Goal: Task Accomplishment & Management: Complete application form

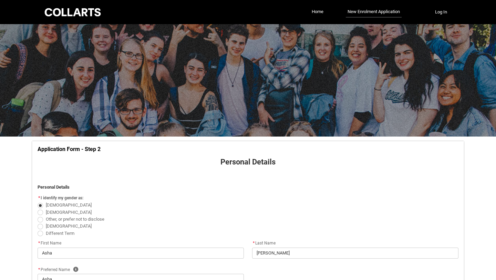
select select "Citizenship.1"
select select "HSLC_Domestic_b"
select select "Heard_About_Collarts_Picklist.Word of mouth"
select select "No_TextChoice"
select select "Country_Choice.1101"
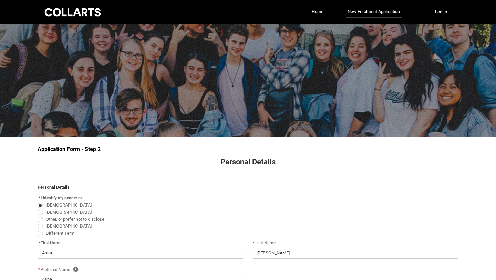
select select "P_Contact_Time_Afternoon"
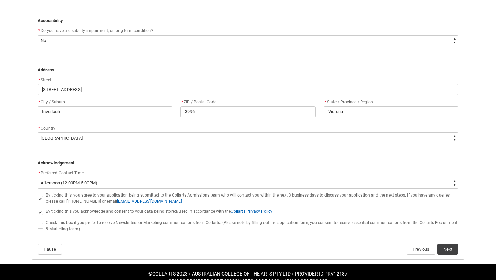
scroll to position [430, 0]
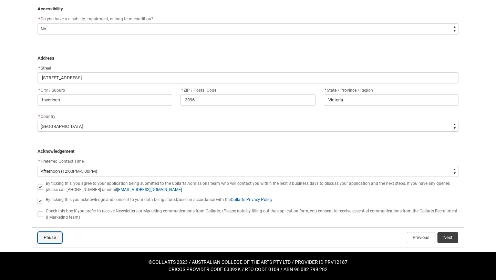
click at [46, 233] on button "Pause" at bounding box center [50, 237] width 24 height 11
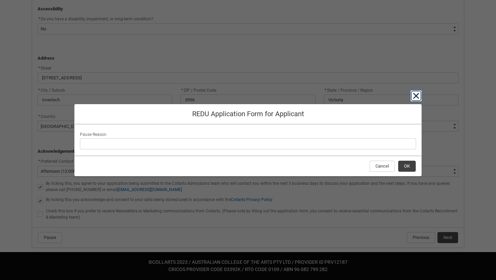
click at [415, 99] on lightning-primitive-icon "button" at bounding box center [416, 96] width 8 height 8
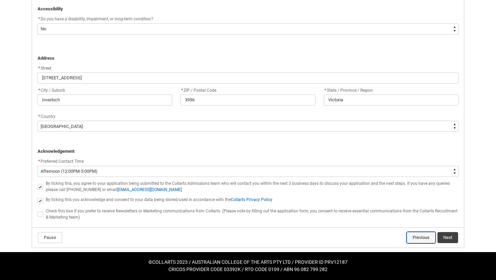
click at [413, 233] on button "Previous" at bounding box center [421, 237] width 29 height 11
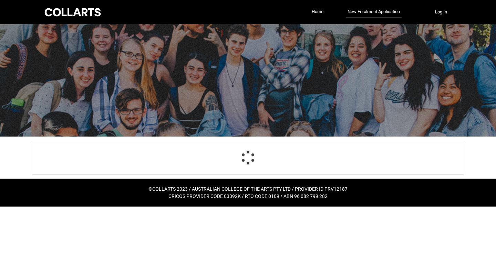
scroll to position [13, 0]
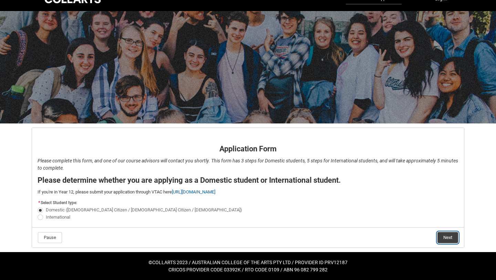
click at [442, 234] on button "Next" at bounding box center [448, 237] width 21 height 11
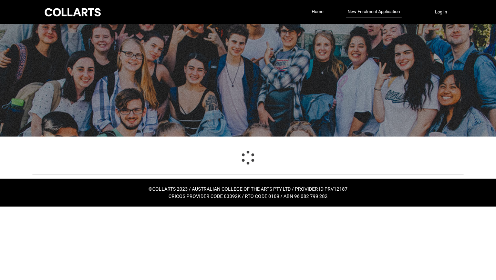
scroll to position [0, 0]
select select "Citizenship.1"
select select "HSLC_Domestic_b"
select select "Heard_About_Collarts_Picklist.Word of mouth"
select select "No_TextChoice"
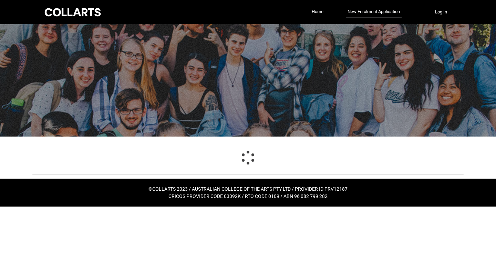
select select "Country_Choice.1101"
select select "P_Contact_Time_Afternoon"
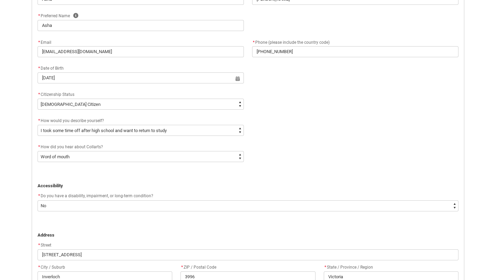
scroll to position [261, 0]
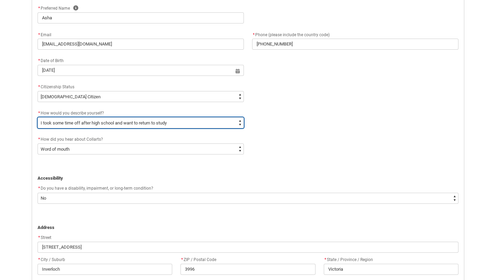
click at [209, 123] on select "--None-- I'm currently in Year 12 and planning what I'll do after school I've c…" at bounding box center [141, 122] width 206 height 11
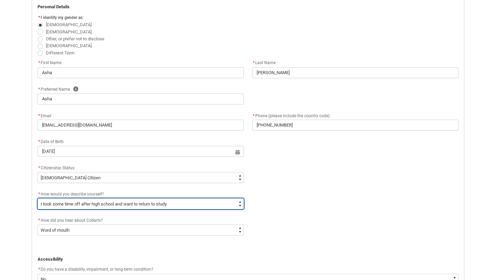
scroll to position [430, 0]
